Goal: Information Seeking & Learning: Learn about a topic

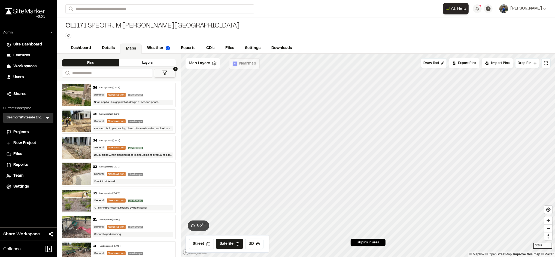
drag, startPoint x: 0, startPoint y: 0, endPoint x: 474, endPoint y: 27, distance: 474.9
click at [474, 27] on div "CL1171 Spectrum Wendell Falls Type Enter or comma to add tag." at bounding box center [306, 30] width 498 height 26
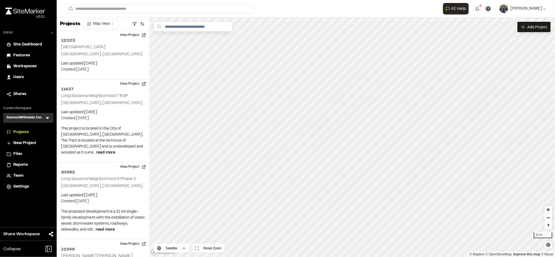
scroll to position [41756, 0]
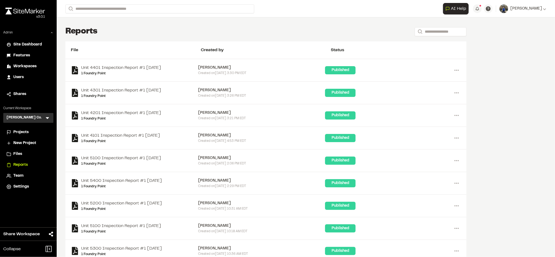
click at [26, 77] on div "Users" at bounding box center [31, 77] width 37 height 6
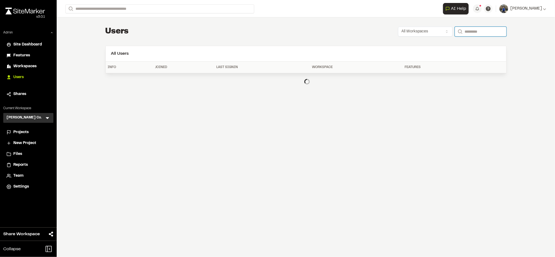
click at [474, 33] on input "Search" at bounding box center [481, 32] width 52 height 10
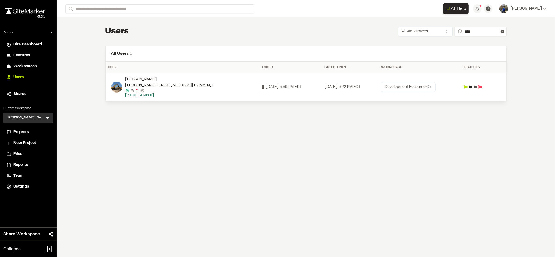
click at [116, 90] on img at bounding box center [116, 87] width 11 height 11
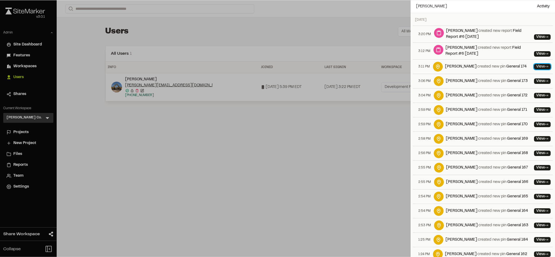
click at [537, 66] on link "View ->" at bounding box center [542, 66] width 17 height 5
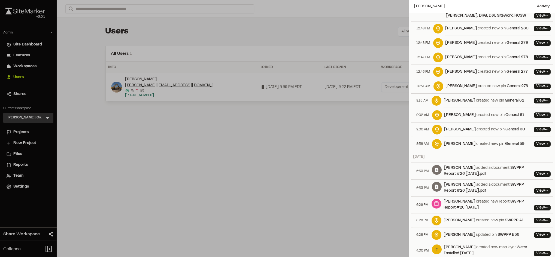
scroll to position [1601, 0]
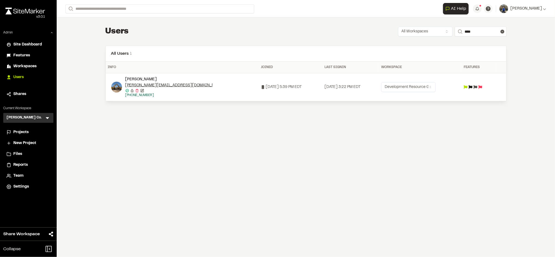
click at [372, 158] on div "**********" at bounding box center [306, 128] width 498 height 257
click at [465, 31] on input "****" at bounding box center [481, 32] width 52 height 10
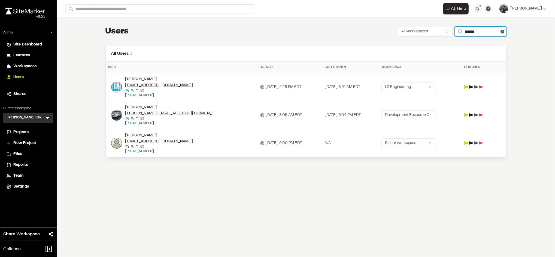
type input "*******"
click at [117, 115] on img at bounding box center [116, 115] width 11 height 11
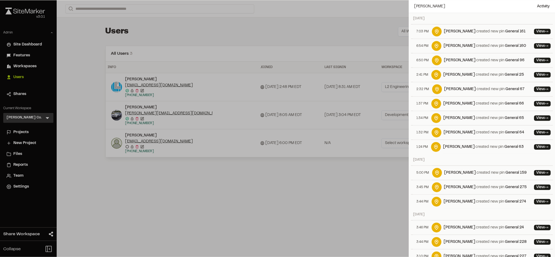
scroll to position [0, 0]
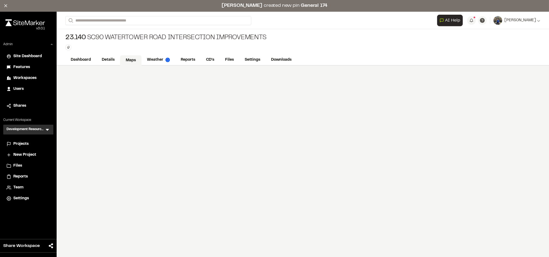
click at [135, 63] on link "Maps" at bounding box center [131, 60] width 22 height 10
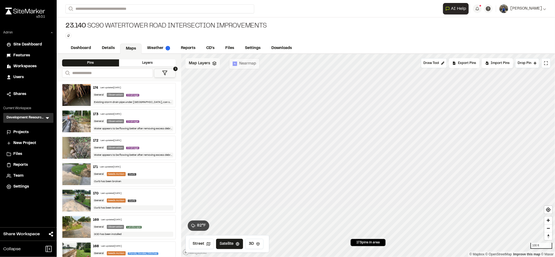
click at [191, 67] on div "Map Layers" at bounding box center [202, 63] width 34 height 10
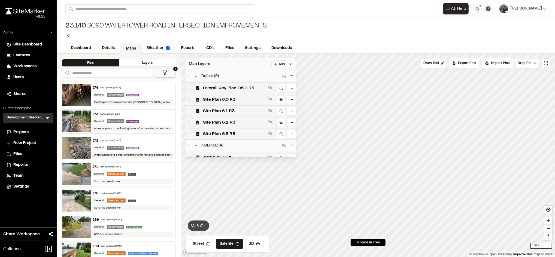
click at [209, 65] on span "Map Layers" at bounding box center [199, 64] width 21 height 6
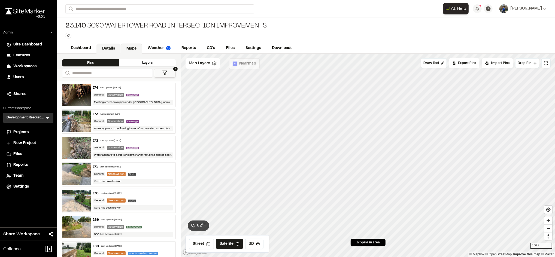
click at [113, 48] on link "Details" at bounding box center [108, 49] width 24 height 10
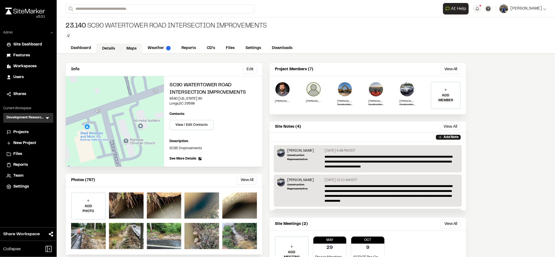
click at [134, 46] on link "Maps" at bounding box center [132, 49] width 22 height 10
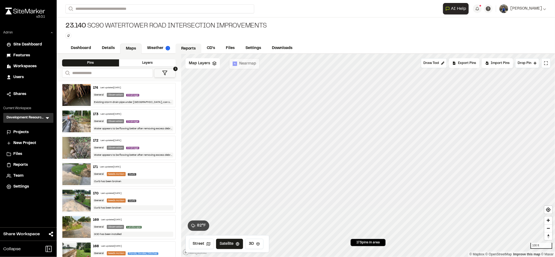
click at [191, 51] on link "Reports" at bounding box center [188, 49] width 26 height 10
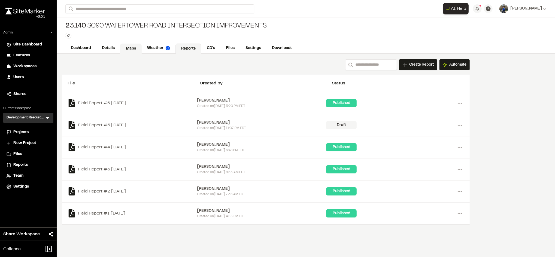
click at [135, 48] on link "Maps" at bounding box center [131, 49] width 22 height 10
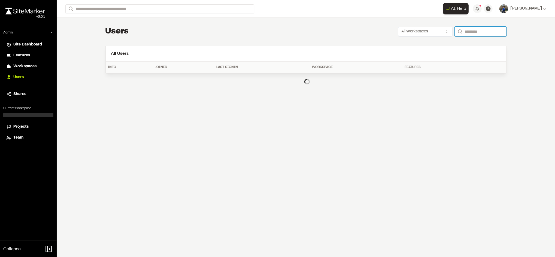
click at [476, 32] on input "Search" at bounding box center [481, 32] width 52 height 10
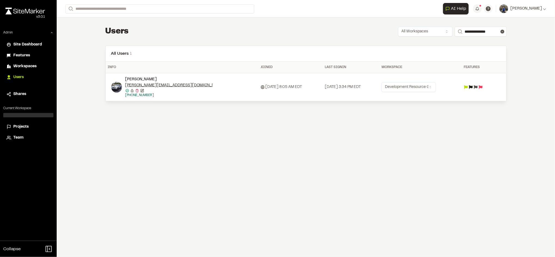
click at [473, 87] on icon at bounding box center [471, 87] width 4 height 4
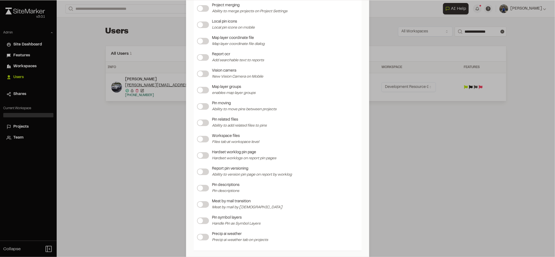
scroll to position [642, 0]
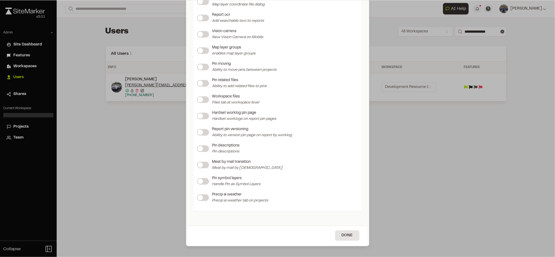
click at [411, 167] on div "Update Feature Flags Feature Flags Project storage enabled Reports iframe Toggl…" at bounding box center [277, 128] width 555 height 257
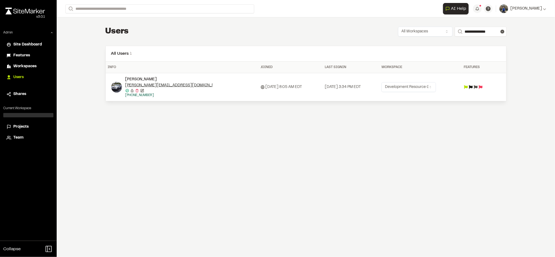
click at [117, 87] on img at bounding box center [116, 87] width 11 height 11
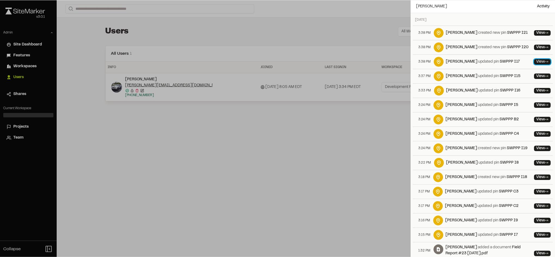
click at [534, 59] on link "View ->" at bounding box center [542, 61] width 17 height 5
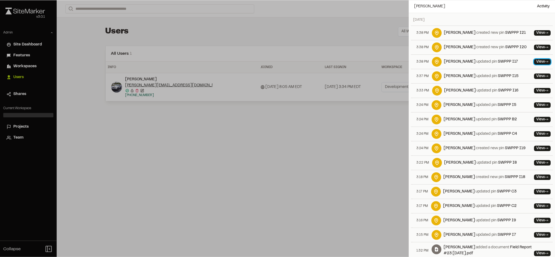
scroll to position [0, 0]
click at [535, 31] on link "View ->" at bounding box center [542, 32] width 17 height 5
click at [303, 63] on div at bounding box center [277, 128] width 555 height 257
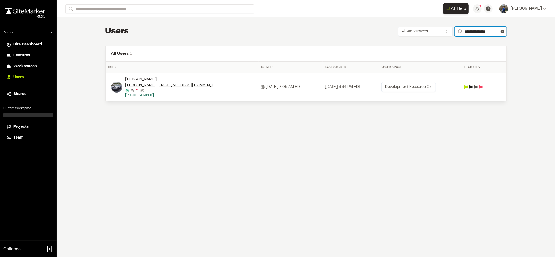
click at [472, 31] on input "**********" at bounding box center [481, 32] width 52 height 10
click at [466, 29] on input "**********" at bounding box center [481, 32] width 52 height 10
type input "**********"
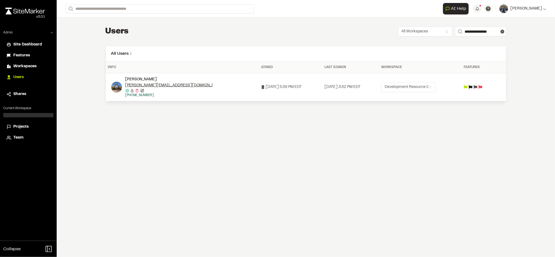
click at [117, 85] on img at bounding box center [116, 87] width 11 height 11
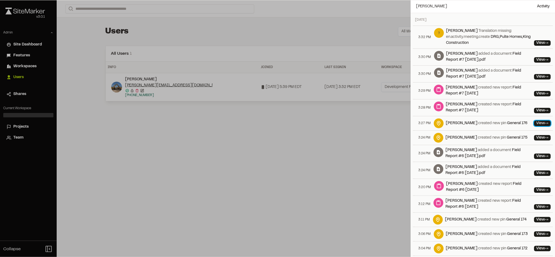
click at [538, 123] on link "View ->" at bounding box center [542, 123] width 17 height 5
click at [534, 42] on link "View ->" at bounding box center [542, 42] width 17 height 5
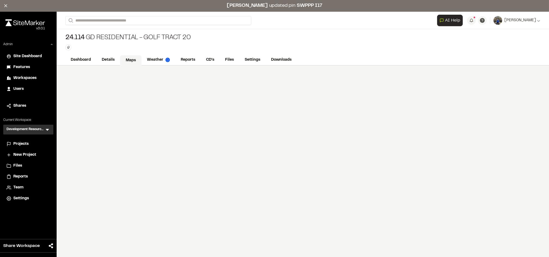
click at [134, 62] on link "Maps" at bounding box center [131, 60] width 22 height 10
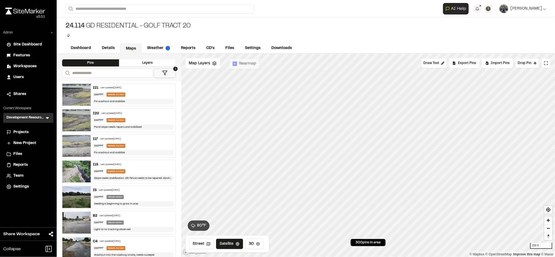
click at [131, 146] on div "SWPPP Needs Action" at bounding box center [133, 146] width 80 height 4
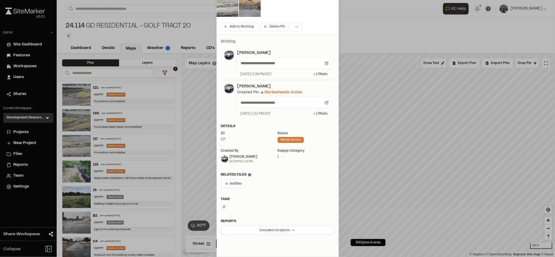
scroll to position [107, 0]
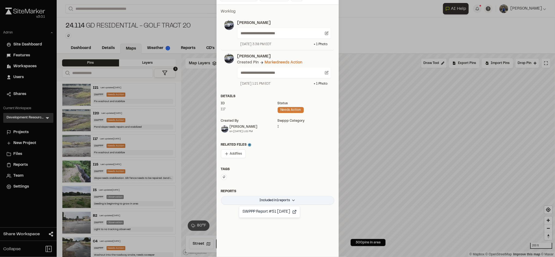
click at [271, 199] on html "Close sidebar v 3.0.1 Admin Site Dashboard Features Workspaces Users Shares Cur…" at bounding box center [277, 128] width 555 height 257
click at [288, 199] on html "Close sidebar v 3.0.1 Admin Site Dashboard Features Workspaces Users Shares Cur…" at bounding box center [277, 128] width 555 height 257
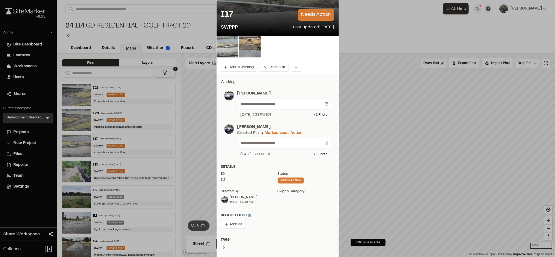
scroll to position [23, 0]
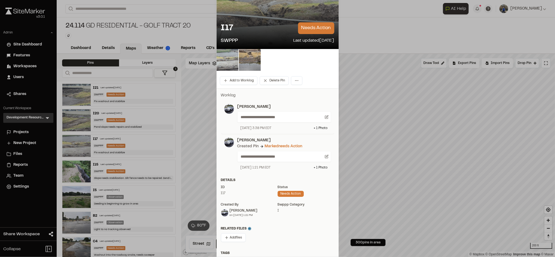
click at [227, 179] on div "Details" at bounding box center [277, 180] width 113 height 5
drag, startPoint x: 227, startPoint y: 179, endPoint x: 241, endPoint y: 182, distance: 14.1
click at [241, 182] on div "Details" at bounding box center [277, 180] width 113 height 5
click at [245, 177] on div "**********" at bounding box center [278, 190] width 122 height 205
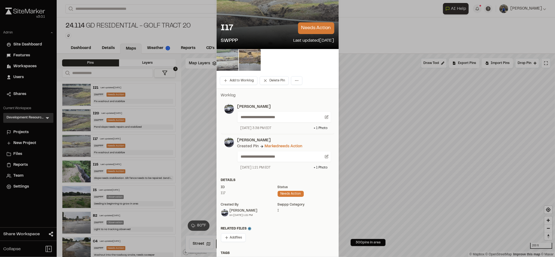
click at [229, 96] on p "Worklog" at bounding box center [277, 96] width 113 height 6
click at [281, 95] on p "Worklog" at bounding box center [277, 96] width 113 height 6
click at [249, 55] on img at bounding box center [250, 60] width 22 height 22
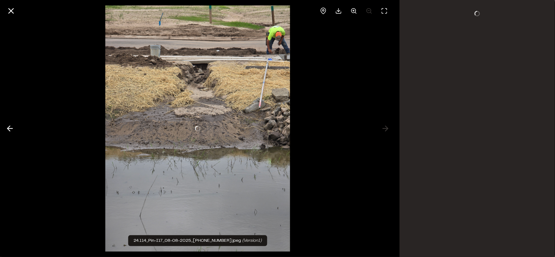
scroll to position [0, 0]
click at [11, 12] on icon at bounding box center [10, 10] width 9 height 9
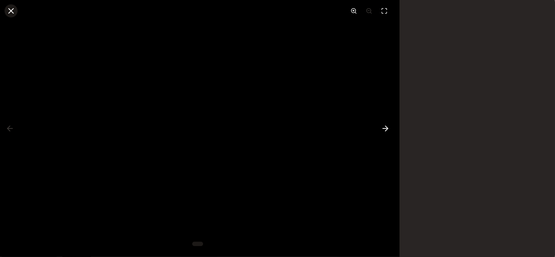
scroll to position [23, 0]
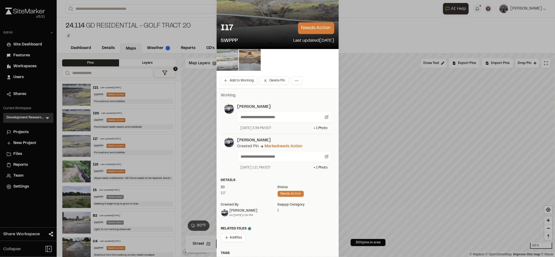
click at [223, 62] on img at bounding box center [228, 60] width 22 height 22
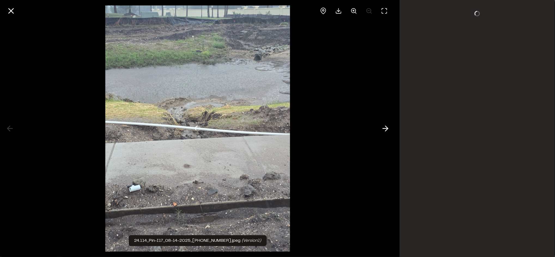
scroll to position [0, 0]
click at [15, 10] on icon at bounding box center [10, 10] width 9 height 9
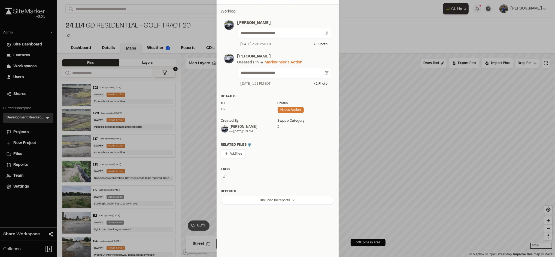
scroll to position [107, 0]
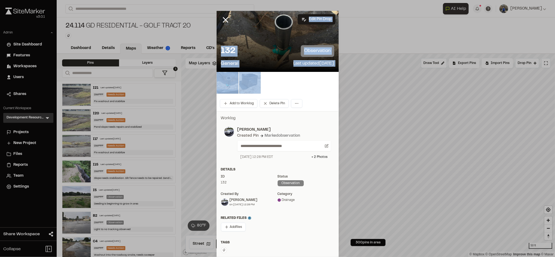
drag, startPoint x: 221, startPoint y: 19, endPoint x: 359, endPoint y: 83, distance: 152.8
click at [359, 83] on div "**********" at bounding box center [277, 128] width 555 height 257
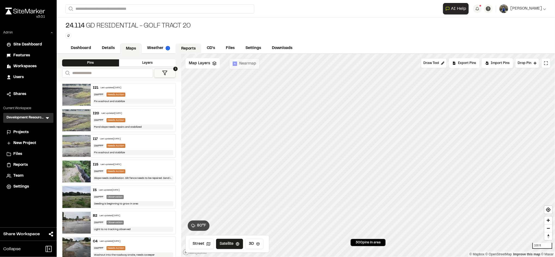
click at [182, 46] on link "Reports" at bounding box center [188, 49] width 26 height 10
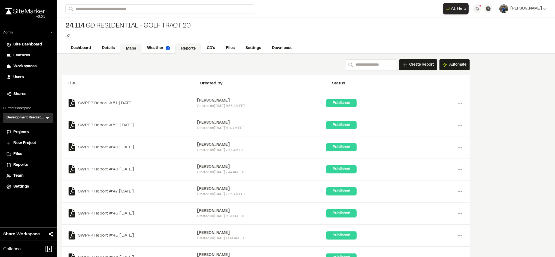
click at [129, 46] on link "Maps" at bounding box center [131, 49] width 22 height 10
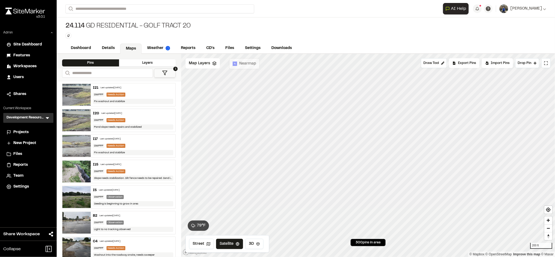
click at [31, 66] on span "Workspaces" at bounding box center [24, 66] width 23 height 6
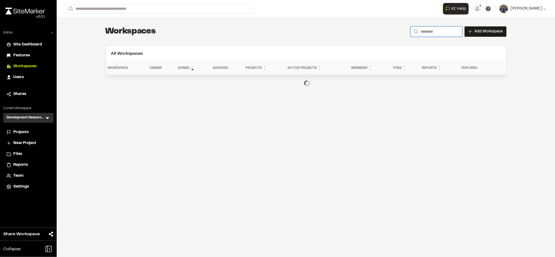
click at [441, 29] on input "Search" at bounding box center [436, 31] width 52 height 10
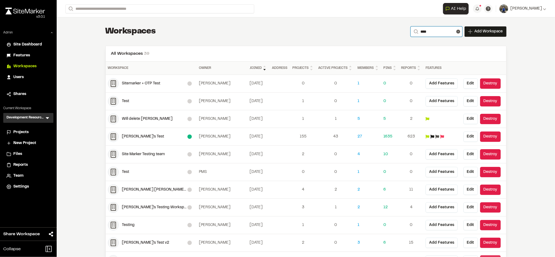
type input "****"
click at [136, 135] on div "[PERSON_NAME]'s Test" at bounding box center [154, 137] width 65 height 6
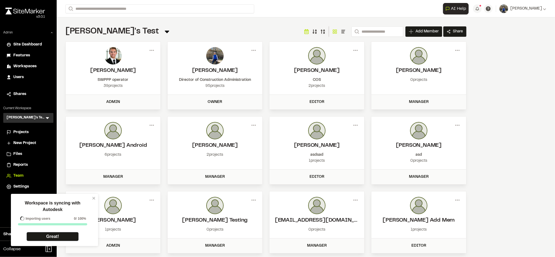
click at [21, 132] on span "Projects" at bounding box center [20, 132] width 15 height 6
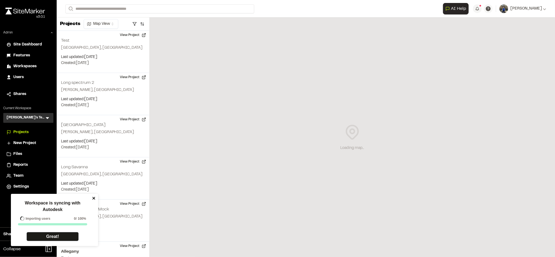
click at [95, 197] on icon "close" at bounding box center [93, 198] width 3 height 3
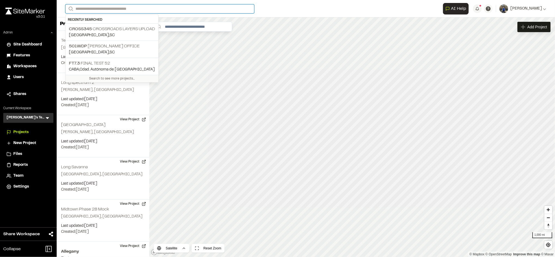
click at [172, 11] on input "Search" at bounding box center [159, 8] width 189 height 9
click at [126, 31] on p "CROSS345 Crossroads Layers upload" at bounding box center [112, 29] width 86 height 7
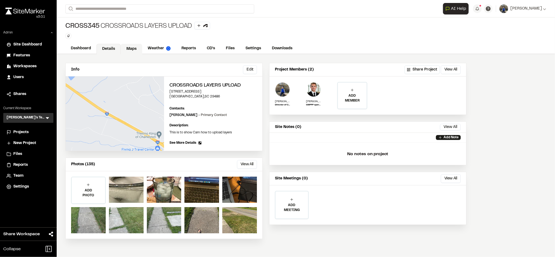
click at [133, 49] on link "Maps" at bounding box center [132, 49] width 22 height 10
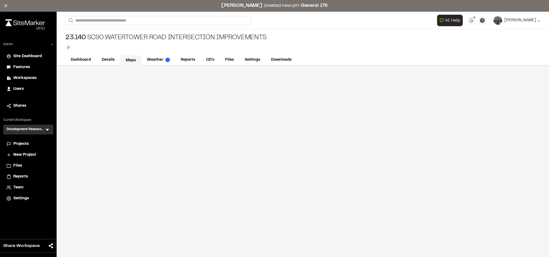
click at [123, 62] on link "Maps" at bounding box center [131, 60] width 22 height 10
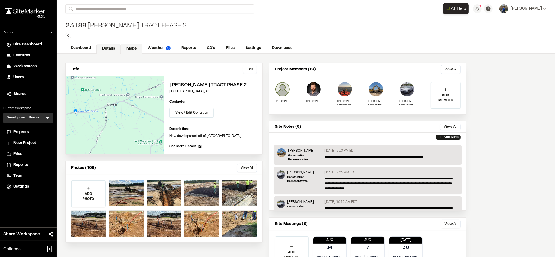
click at [137, 49] on link "Maps" at bounding box center [132, 49] width 22 height 10
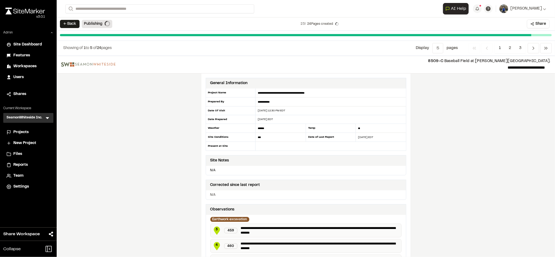
click at [494, 155] on div "**********" at bounding box center [306, 156] width 498 height 201
click at [492, 127] on div "**********" at bounding box center [306, 156] width 498 height 201
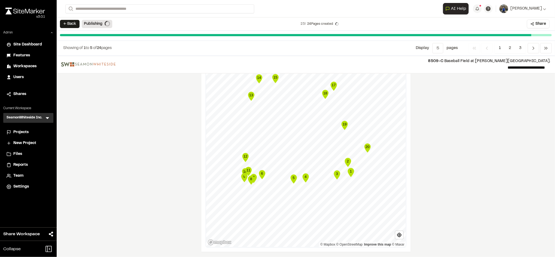
scroll to position [635, 0]
click at [79, 24] on button "← Back" at bounding box center [70, 24] width 20 height 8
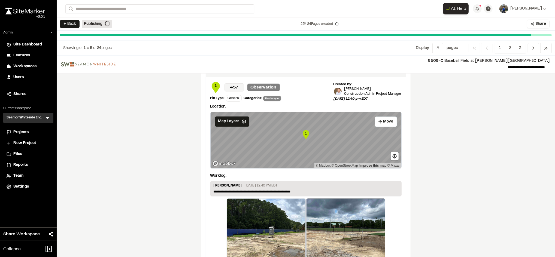
scroll to position [873, 0]
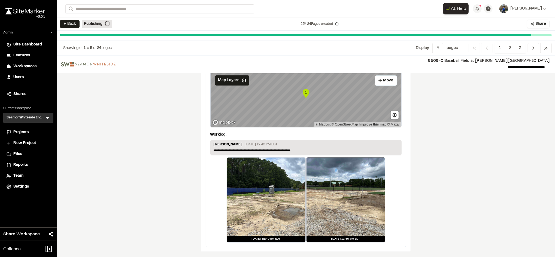
click at [435, 177] on div "**********" at bounding box center [306, 156] width 498 height 201
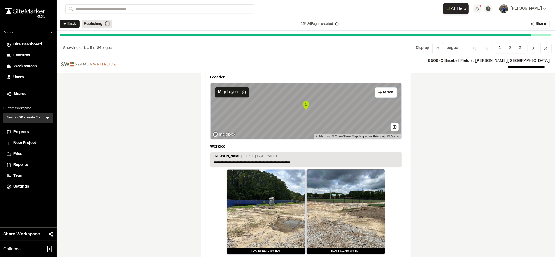
scroll to position [873, 0]
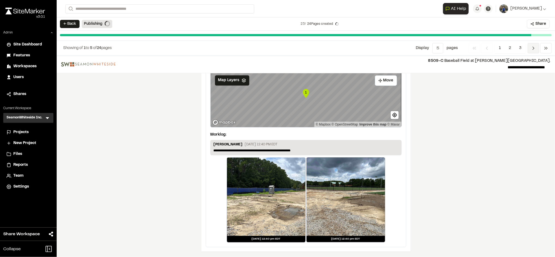
click at [532, 48] on icon "Navigation" at bounding box center [533, 47] width 5 height 5
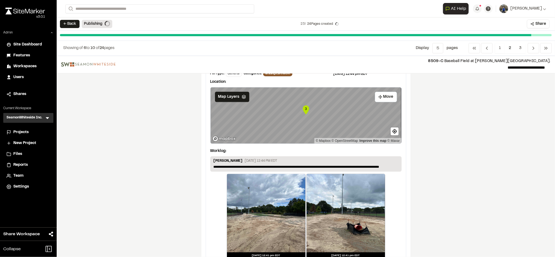
scroll to position [251, 0]
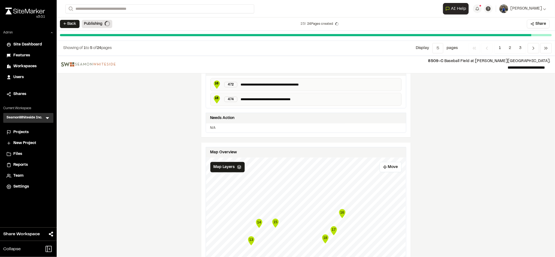
scroll to position [559, 0]
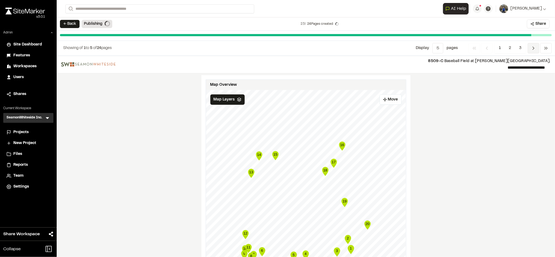
click at [531, 49] on icon "Navigation" at bounding box center [533, 47] width 5 height 5
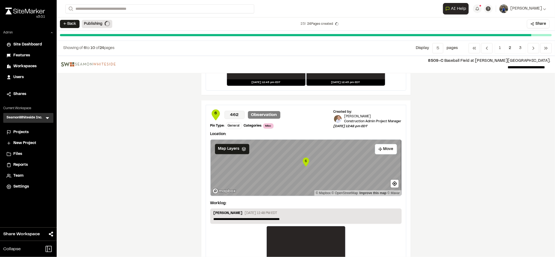
scroll to position [884, 0]
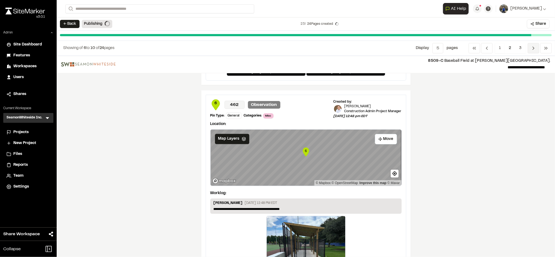
click at [530, 47] on span "Previous" at bounding box center [533, 48] width 11 height 10
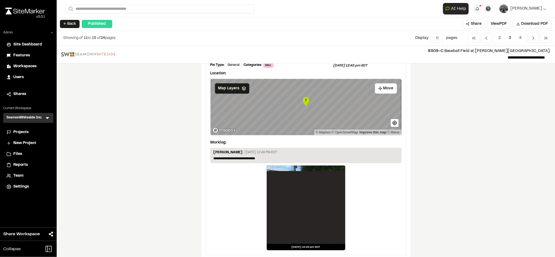
scroll to position [0, 0]
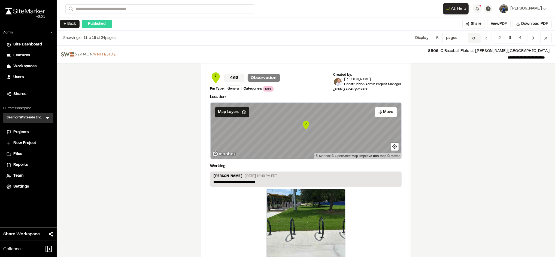
click at [471, 36] on icon "Navigation" at bounding box center [473, 37] width 5 height 5
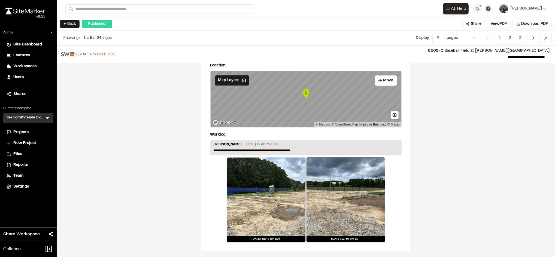
scroll to position [862, 0]
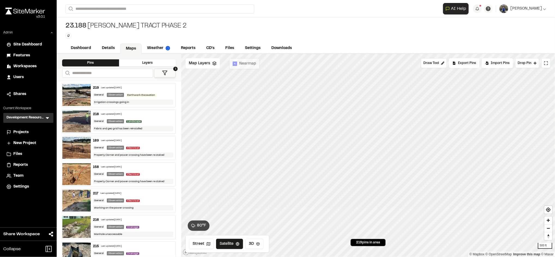
drag, startPoint x: 182, startPoint y: 25, endPoint x: 174, endPoint y: 23, distance: 7.5
click at [174, 23] on div "23.188 Pulte - Bell Tract Phase 2 Type Enter or comma to add tag." at bounding box center [306, 30] width 498 height 26
drag, startPoint x: 88, startPoint y: 24, endPoint x: 180, endPoint y: 23, distance: 92.1
click at [180, 23] on div "23.188 Pulte - Bell Tract Phase 2 Type Enter or comma to add tag." at bounding box center [306, 30] width 498 height 26
